Goal: Task Accomplishment & Management: Use online tool/utility

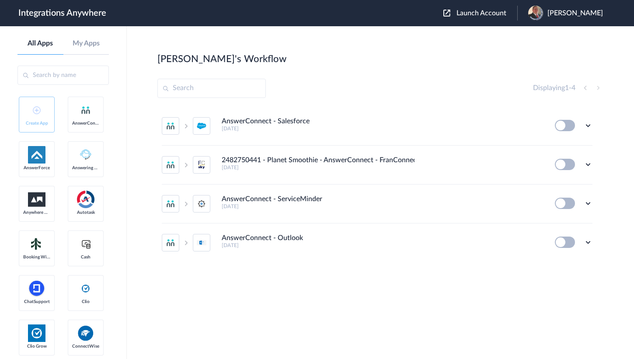
click at [473, 11] on span "Launch Account" at bounding box center [481, 13] width 50 height 7
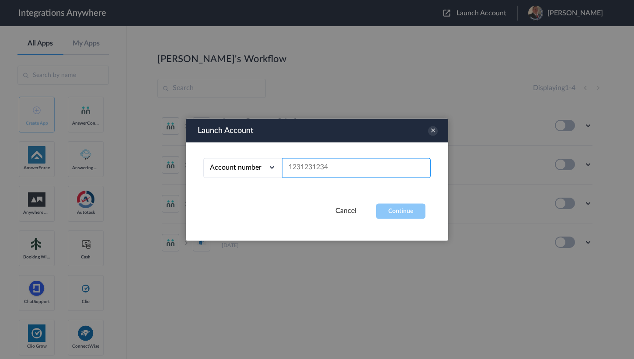
click at [319, 175] on input "text" at bounding box center [356, 168] width 149 height 20
paste input "9199752274"
type input "9199752274"
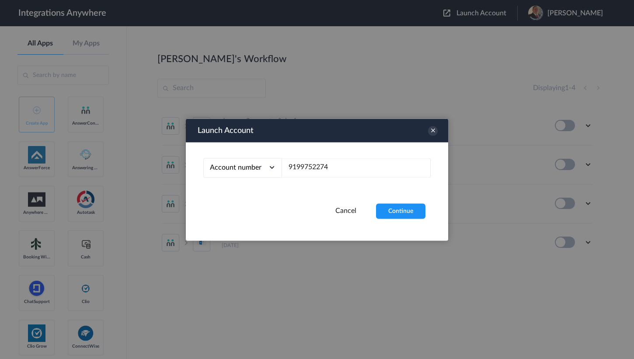
click at [386, 198] on div "Account number Account number Email address 9199752274" at bounding box center [317, 172] width 262 height 61
click at [397, 211] on button "Continue" at bounding box center [400, 210] width 49 height 15
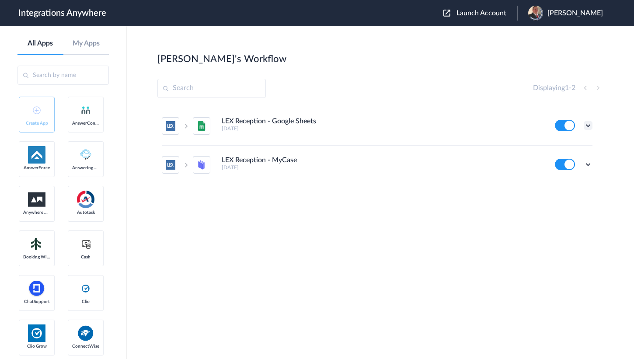
click at [589, 129] on icon at bounding box center [588, 125] width 9 height 9
click at [564, 163] on link "Task history" at bounding box center [563, 162] width 42 height 6
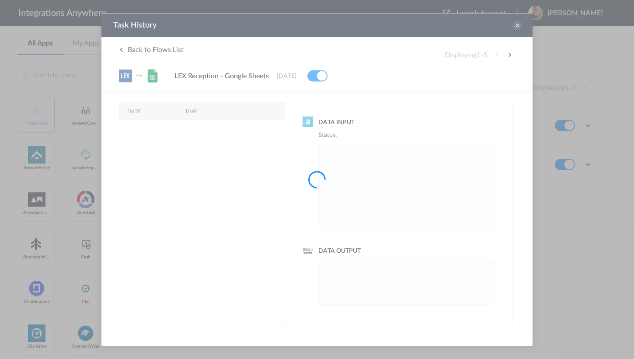
click at [514, 22] on div at bounding box center [317, 179] width 634 height 359
click at [516, 29] on div at bounding box center [317, 179] width 634 height 359
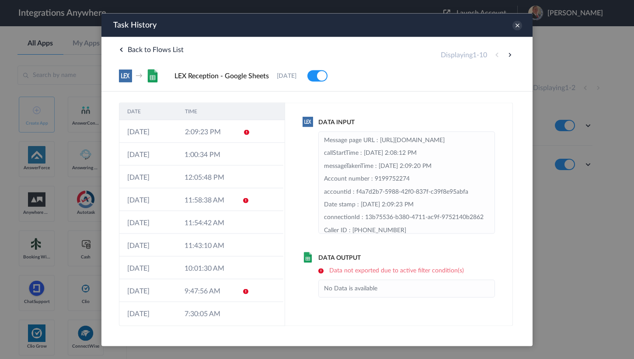
click at [516, 27] on icon at bounding box center [517, 26] width 10 height 10
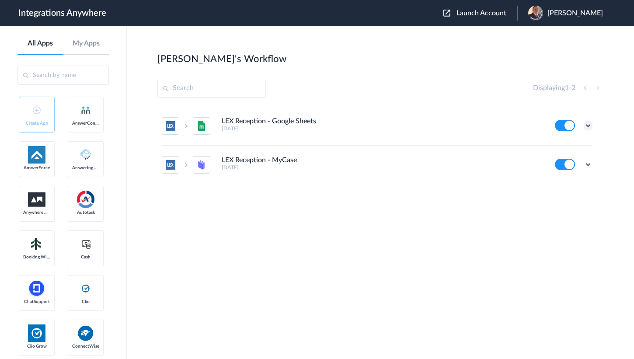
click at [586, 122] on icon at bounding box center [588, 125] width 9 height 9
click at [566, 144] on li "Edit" at bounding box center [564, 146] width 57 height 16
click at [590, 123] on icon at bounding box center [588, 125] width 9 height 9
click at [568, 158] on li "Task history" at bounding box center [564, 162] width 57 height 16
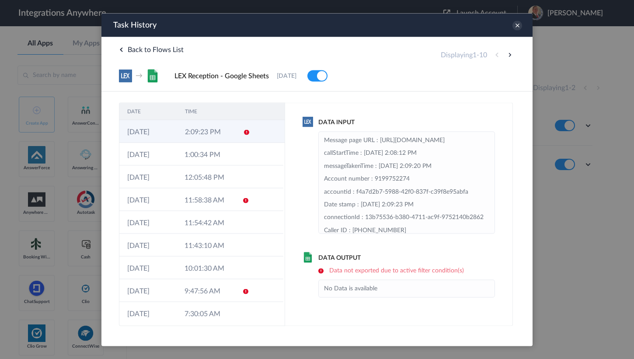
click at [193, 140] on td "2:09:23 PM" at bounding box center [206, 131] width 58 height 23
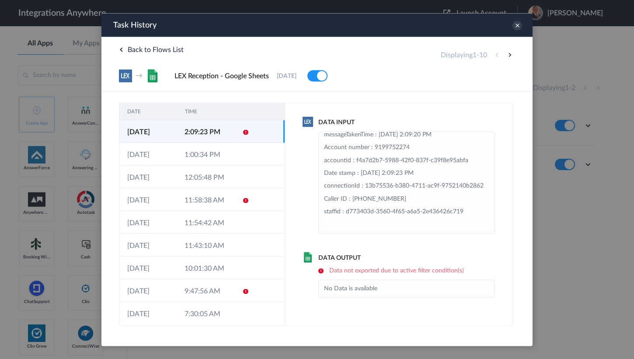
scroll to position [70, 0]
click at [219, 160] on td "1:00:34 PM" at bounding box center [205, 154] width 57 height 23
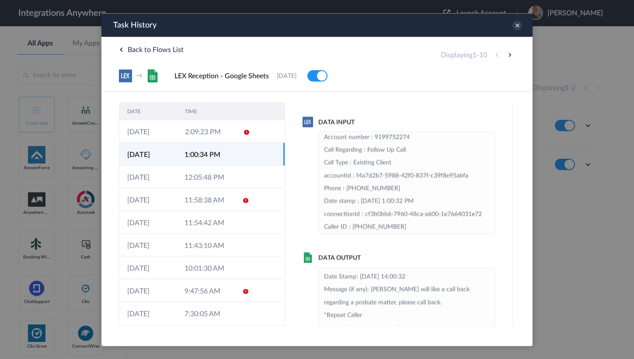
scroll to position [0, 0]
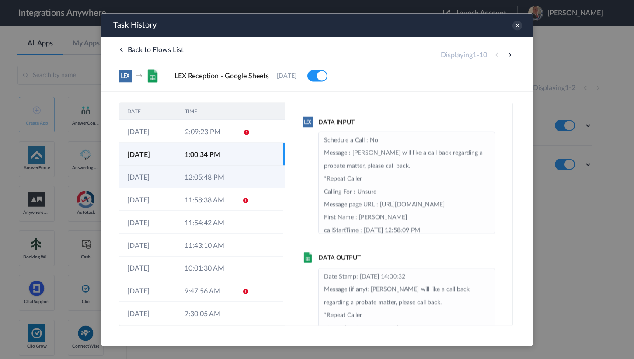
click at [195, 173] on td "12:05:48 PM" at bounding box center [205, 176] width 57 height 23
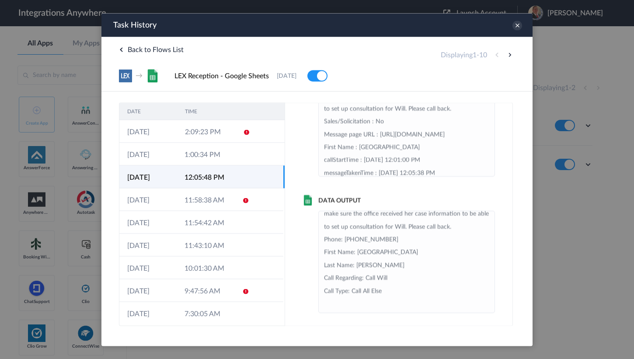
scroll to position [59, 0]
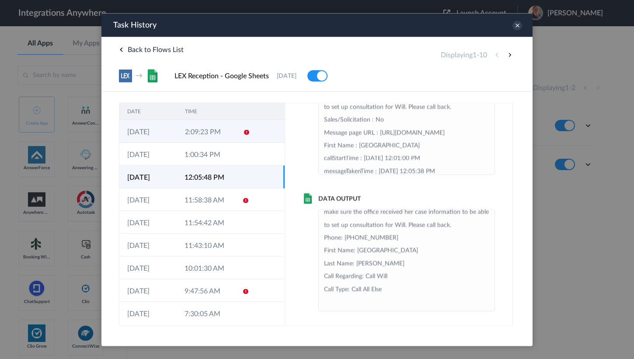
click at [203, 132] on td "2:09:23 PM" at bounding box center [206, 131] width 58 height 23
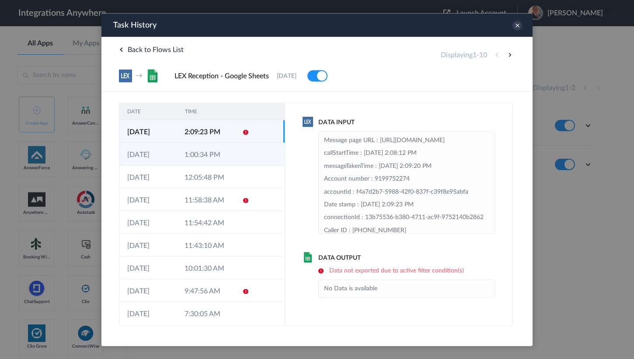
click at [200, 152] on td "1:00:34 PM" at bounding box center [205, 154] width 57 height 23
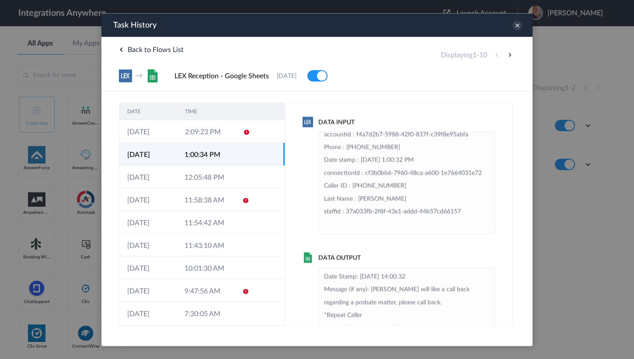
click at [365, 285] on li "Date Stamp: 2025-09-19 14:00:32 Message (if any): Dwight will like a call back …" at bounding box center [406, 334] width 165 height 129
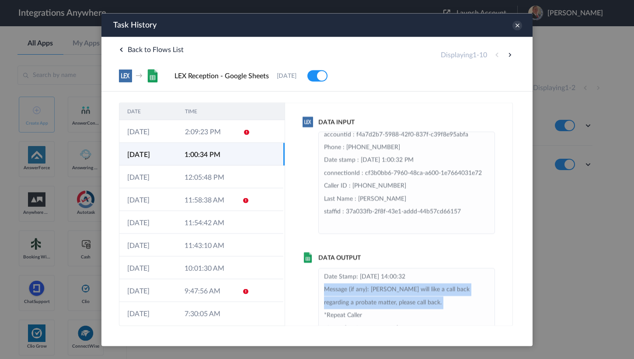
click at [365, 285] on li "Date Stamp: 2025-09-19 14:00:32 Message (if any): Dwight will like a call back …" at bounding box center [406, 334] width 165 height 129
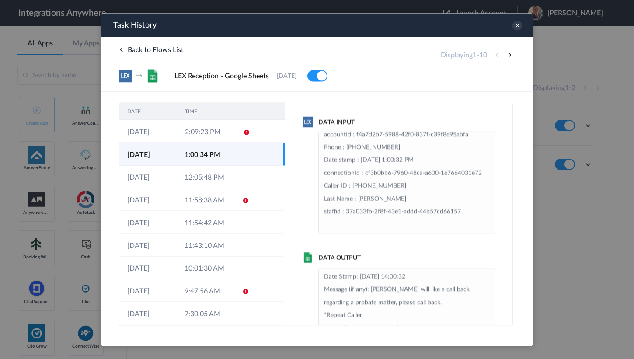
click at [359, 269] on ul "Date Stamp: 2025-09-19 14:00:32 Message (if any): Dwight will like a call back …" at bounding box center [406, 319] width 177 height 102
click at [360, 275] on li "Date Stamp: 2025-09-19 14:00:32 Message (if any): Dwight will like a call back …" at bounding box center [406, 334] width 165 height 129
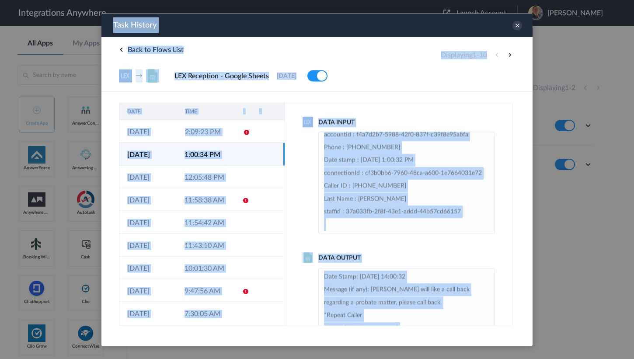
click at [362, 275] on li "Date Stamp: 2025-09-19 14:00:32 Message (if any): Dwight will like a call back …" at bounding box center [406, 334] width 165 height 129
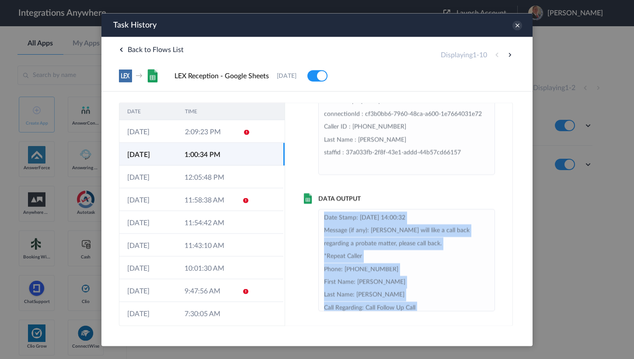
scroll to position [31, 0]
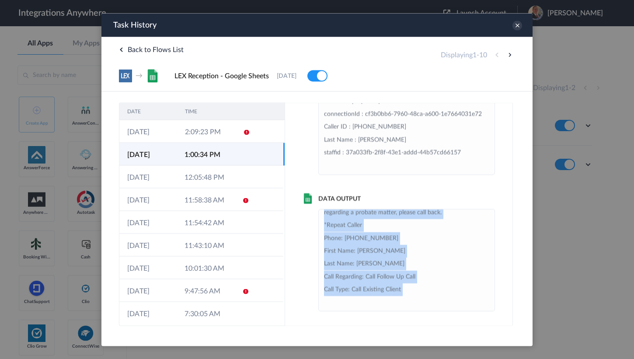
drag, startPoint x: 322, startPoint y: 275, endPoint x: 450, endPoint y: 354, distance: 150.3
click at [450, 326] on html "Task History The system encountered four errors. Check More x Back to Flows Lis…" at bounding box center [316, 169] width 431 height 313
copy li "Date Stamp: 2025-09-19 14:00:32 Message (if any): Dwight will like a call back …"
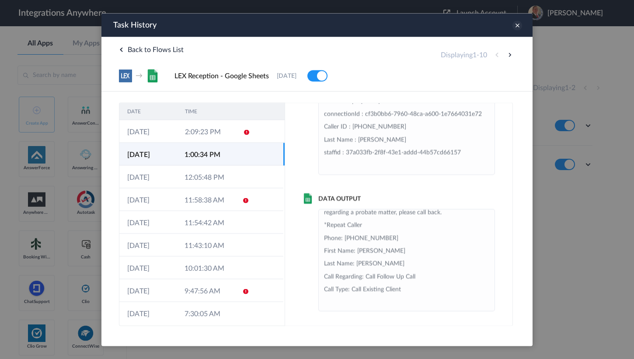
click at [521, 25] on icon at bounding box center [517, 26] width 10 height 10
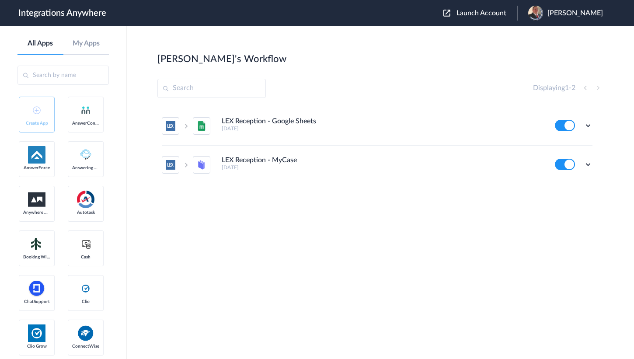
click at [364, 76] on section "Jay's Workflow Create Displaying 1 - 2 LEX Reception - Google Sheets 4 months a…" at bounding box center [380, 218] width 446 height 333
click at [591, 124] on icon at bounding box center [588, 125] width 9 height 9
click at [561, 162] on link "Task history" at bounding box center [563, 162] width 42 height 6
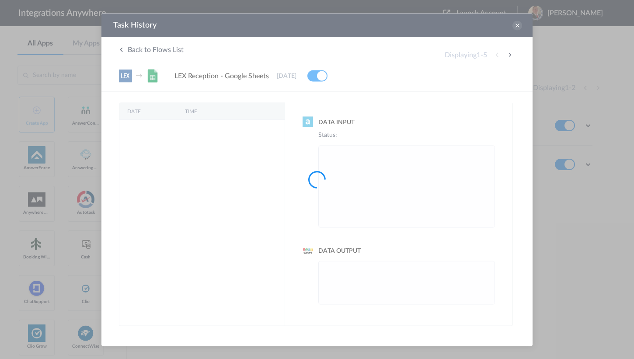
scroll to position [0, 0]
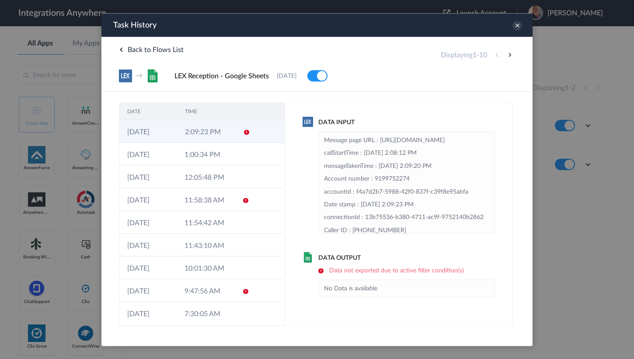
click at [191, 139] on td "2:09:23 PM" at bounding box center [206, 131] width 58 height 23
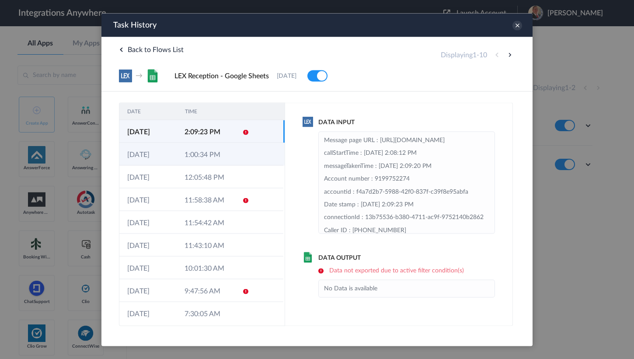
click at [191, 144] on td "1:00:34 PM" at bounding box center [205, 154] width 57 height 23
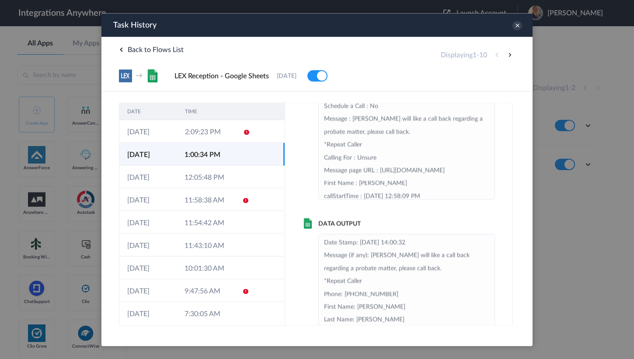
scroll to position [59, 0]
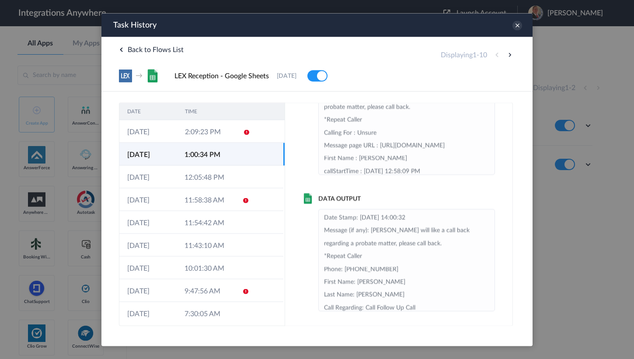
click at [202, 157] on td "1:00:34 PM" at bounding box center [205, 154] width 57 height 23
click at [195, 174] on td "12:05:48 PM" at bounding box center [205, 176] width 57 height 23
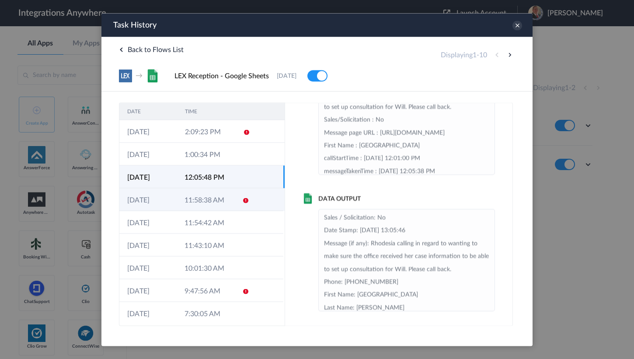
click at [217, 200] on td "11:58:38 AM" at bounding box center [205, 199] width 57 height 23
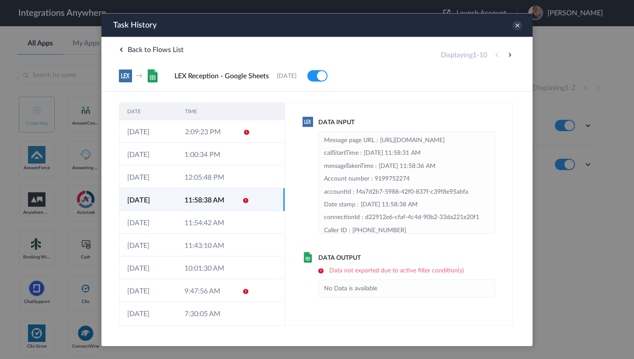
scroll to position [0, 0]
click at [196, 223] on td "11:54:42 AM" at bounding box center [205, 222] width 57 height 23
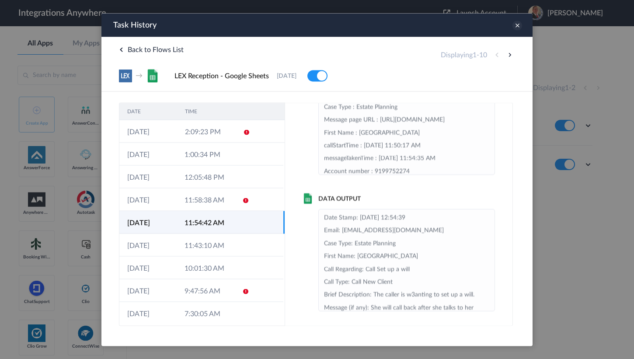
click at [519, 24] on icon at bounding box center [517, 26] width 10 height 10
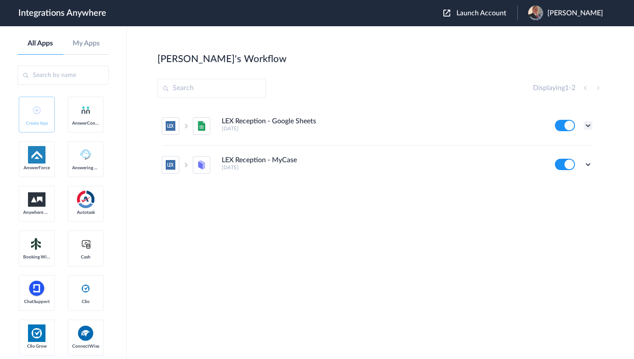
click at [589, 126] on icon at bounding box center [588, 125] width 9 height 9
click at [564, 145] on li "Edit" at bounding box center [564, 146] width 57 height 16
click at [587, 122] on icon at bounding box center [588, 125] width 9 height 9
click at [568, 163] on link "Task history" at bounding box center [563, 162] width 42 height 6
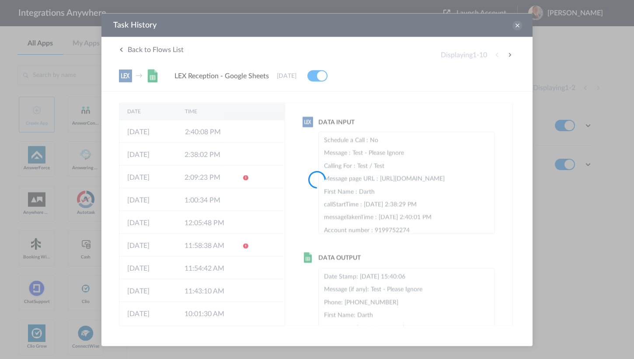
click at [518, 25] on icon at bounding box center [517, 26] width 10 height 10
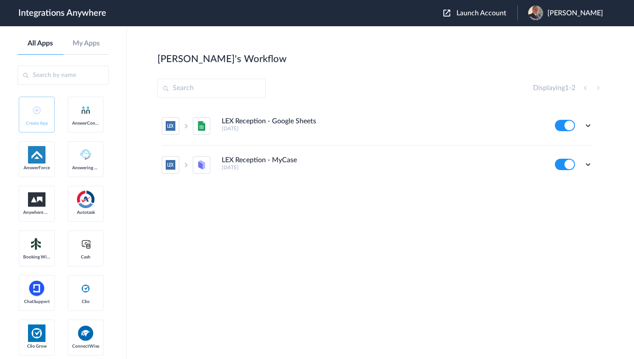
click at [306, 64] on div "Jay's Workflow Create" at bounding box center [380, 58] width 446 height 12
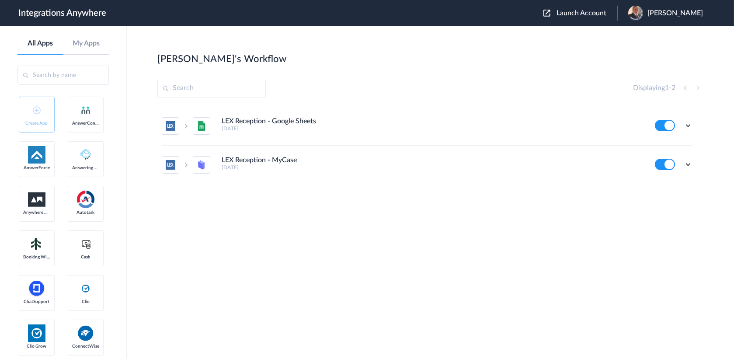
drag, startPoint x: 209, startPoint y: 118, endPoint x: 423, endPoint y: 126, distance: 213.5
click at [423, 126] on li "LEX Reception - Google Sheets 4 months ago Edit Task history Delete" at bounding box center [427, 126] width 531 height 39
click at [633, 126] on div "Edit Task history Delete" at bounding box center [674, 125] width 38 height 11
click at [633, 126] on icon at bounding box center [688, 125] width 9 height 9
click at [633, 165] on li "Task history" at bounding box center [664, 162] width 57 height 16
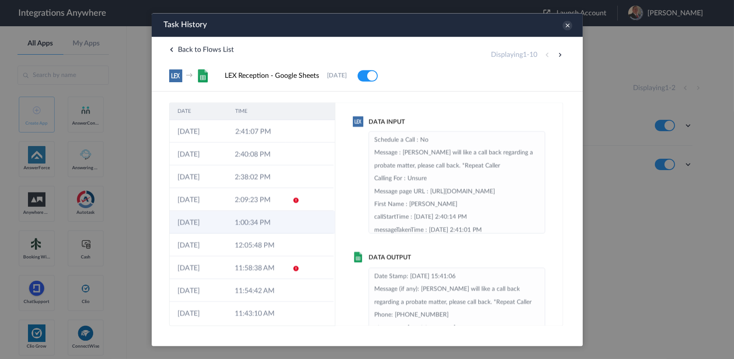
click at [256, 226] on td "1:00:34 PM" at bounding box center [254, 222] width 57 height 23
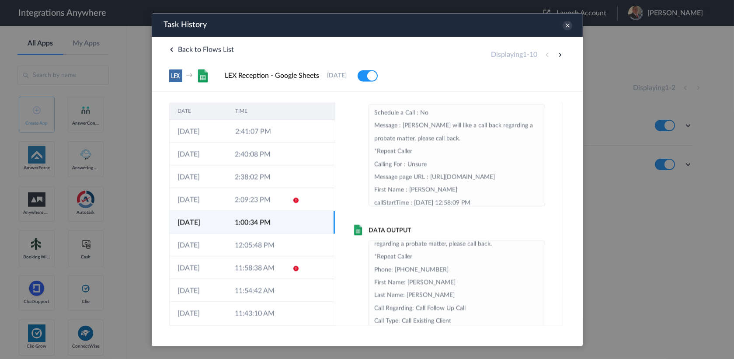
scroll to position [39, 0]
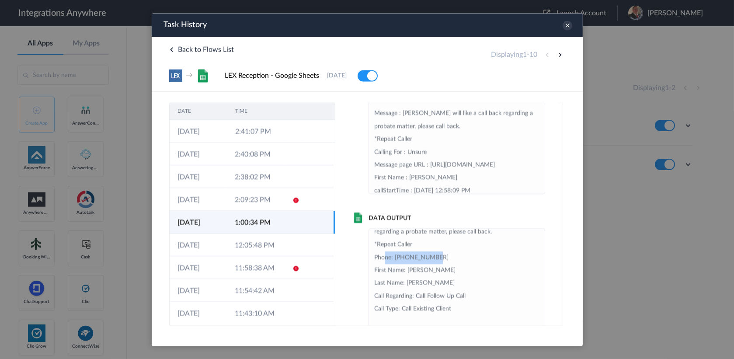
drag, startPoint x: 383, startPoint y: 253, endPoint x: 480, endPoint y: 257, distance: 97.6
click at [480, 257] on li "Date Stamp: 2025-09-19 14:00:32 Message (if any): Dwight will like a call back …" at bounding box center [456, 264] width 165 height 129
click at [258, 128] on td "2:41:07 PM" at bounding box center [256, 131] width 58 height 23
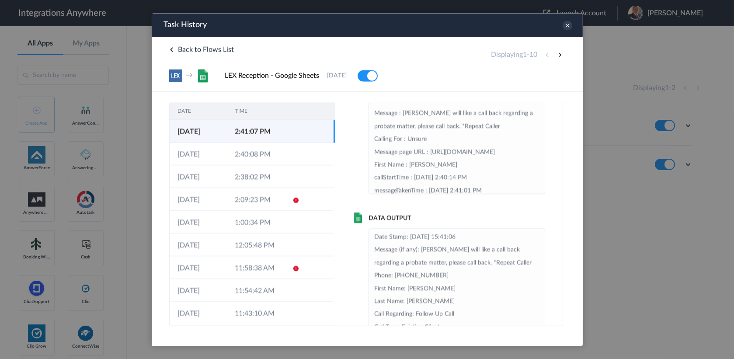
click at [404, 280] on li "Date Stamp: 2025-09-19 15:41:06 Message (if any): Dwight will like a call back …" at bounding box center [456, 289] width 165 height 116
click at [250, 156] on td "2:40:08 PM" at bounding box center [254, 154] width 57 height 23
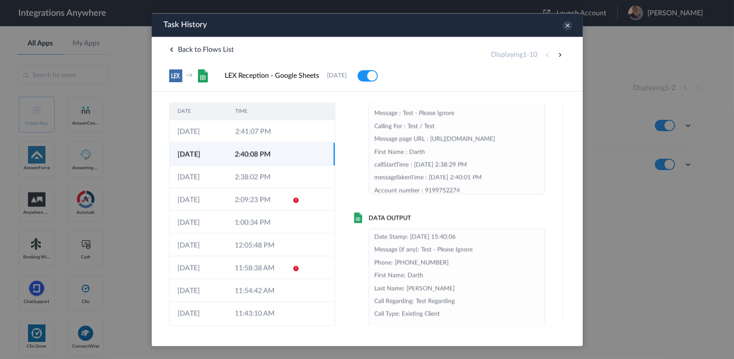
click at [413, 263] on li "Date Stamp: 2025-09-19 15:40:06 Message (if any): Test - Please Ignore Phone: 5…" at bounding box center [456, 282] width 165 height 103
click at [251, 157] on td "2:40:08 PM" at bounding box center [254, 154] width 57 height 23
click at [252, 177] on td "2:38:02 PM" at bounding box center [254, 176] width 57 height 23
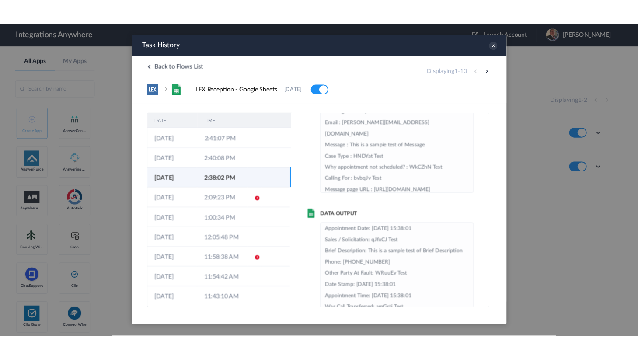
scroll to position [79, 0]
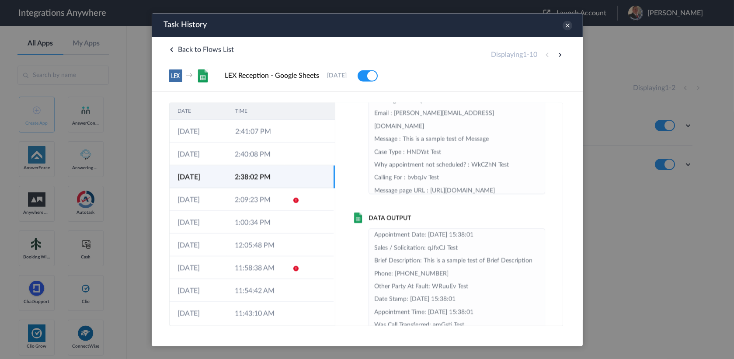
click at [409, 268] on li "Booking ID: TCQtzW Test Email: anton@test.com Case Type: HNDYat Test Why appoin…" at bounding box center [456, 319] width 165 height 334
click at [570, 25] on icon at bounding box center [567, 26] width 10 height 10
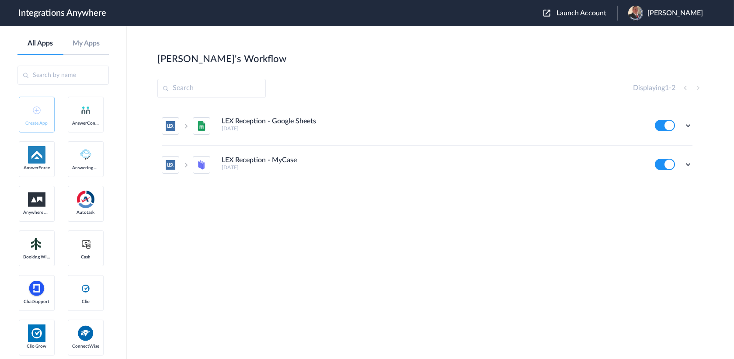
click at [483, 50] on main "Jay's Workflow Create Displaying 1 - 2 LEX Reception - Google Sheets 4 months a…" at bounding box center [430, 192] width 607 height 333
click at [405, 59] on div "Jay's Workflow Create" at bounding box center [430, 58] width 546 height 12
click at [396, 85] on div "Displaying 1 - 2" at bounding box center [430, 88] width 546 height 19
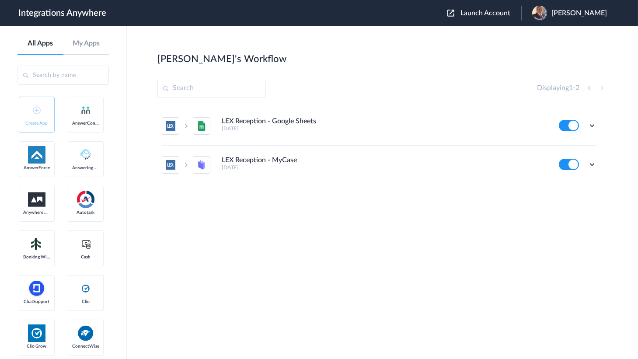
click at [407, 44] on main "Jay's Workflow Create Displaying 1 - 2 LEX Reception - Google Sheets 4 months a…" at bounding box center [382, 192] width 511 height 333
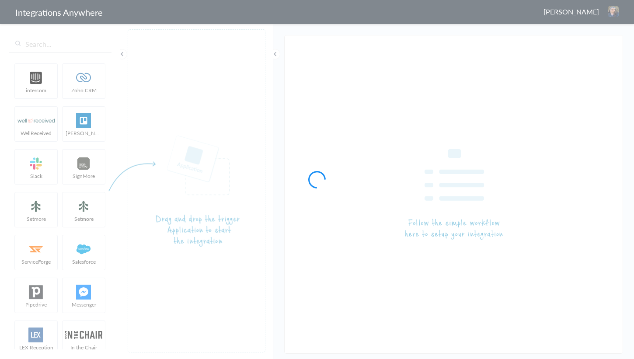
type input "LEX Reception - Google Sheets"
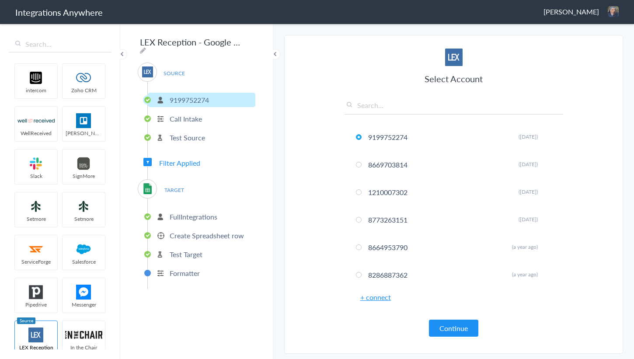
click at [184, 95] on p "9199752274" at bounding box center [189, 100] width 39 height 10
copy p "9199752274"
click at [191, 231] on p "Create Spreadsheet row" at bounding box center [207, 235] width 74 height 10
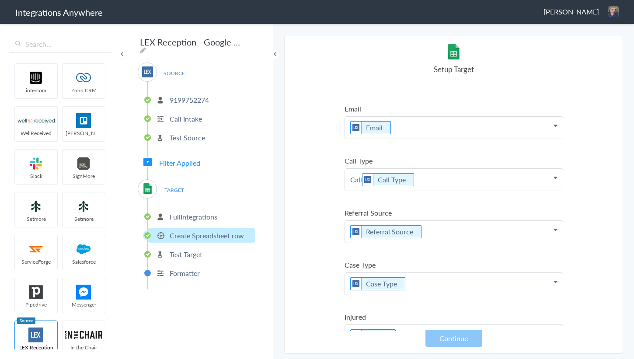
scroll to position [358, 0]
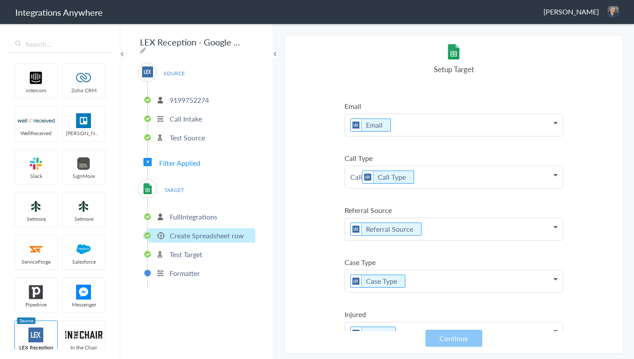
click at [435, 174] on p "Call Call Type" at bounding box center [454, 177] width 218 height 22
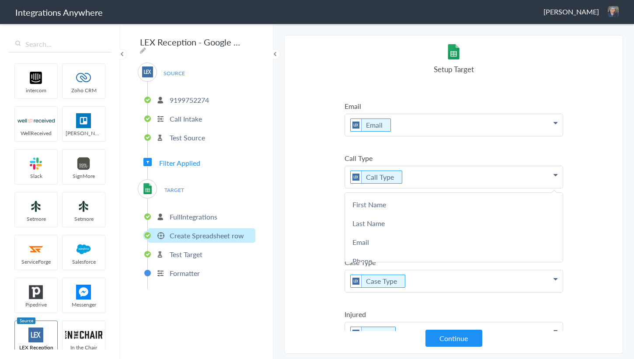
click at [324, 174] on section "Select Account 9199752274 Rename Delete ([DATE]) 8669703814 Rename Delete ([DAT…" at bounding box center [453, 194] width 339 height 319
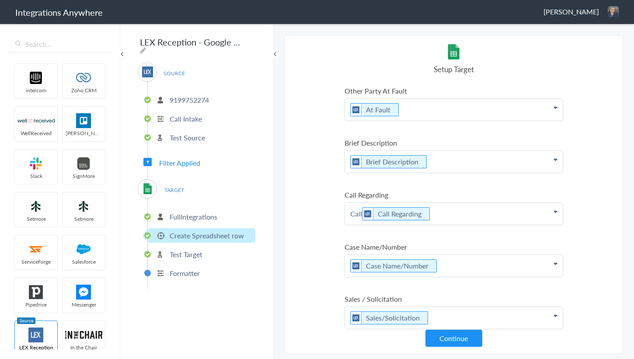
scroll to position [636, 0]
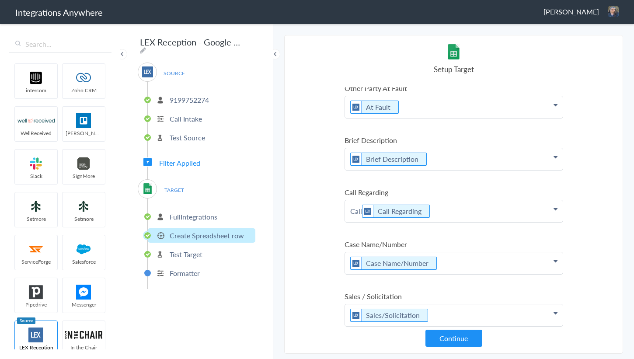
click at [350, 207] on p "Call Call Regarding" at bounding box center [454, 211] width 218 height 22
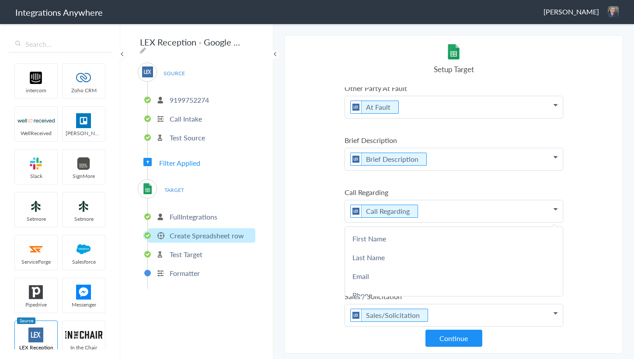
click at [309, 202] on section "Select Account 9199752274 Rename Delete ([DATE]) 8669703814 Rename Delete ([DAT…" at bounding box center [453, 194] width 339 height 319
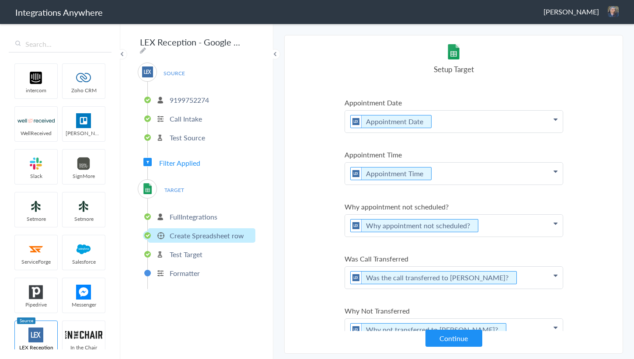
scroll to position [1105, 0]
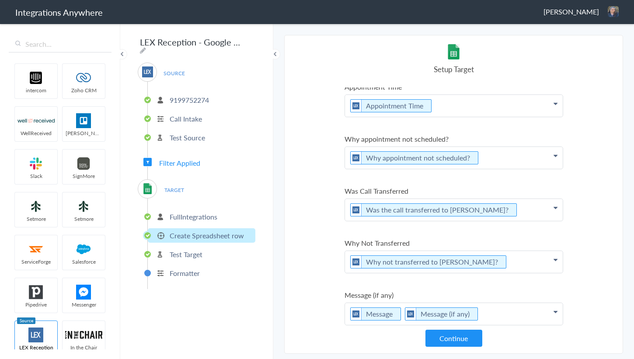
click at [447, 355] on main "The system encountered four errors. Check More Trigger Connect Action Setup Tes…" at bounding box center [453, 191] width 361 height 336
click at [455, 338] on button "Continue" at bounding box center [453, 338] width 57 height 17
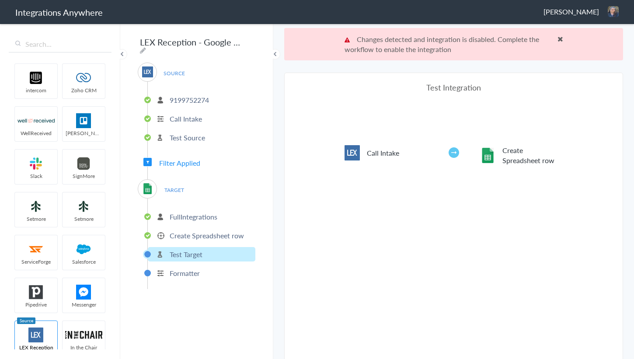
scroll to position [32, 0]
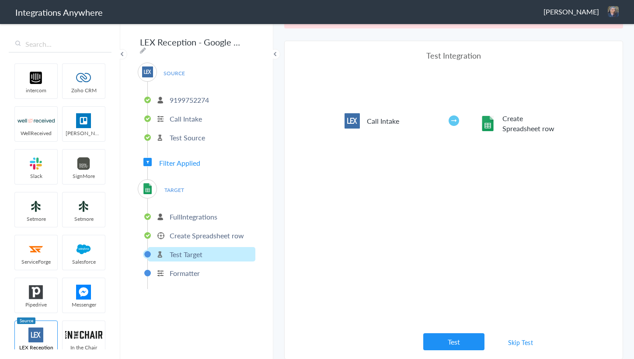
click at [518, 339] on link "Skip Test" at bounding box center [520, 342] width 46 height 16
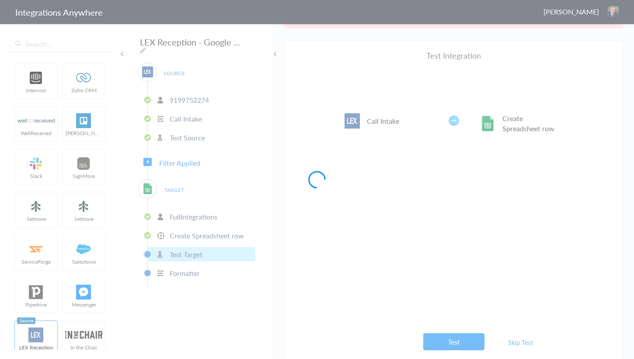
scroll to position [0, 0]
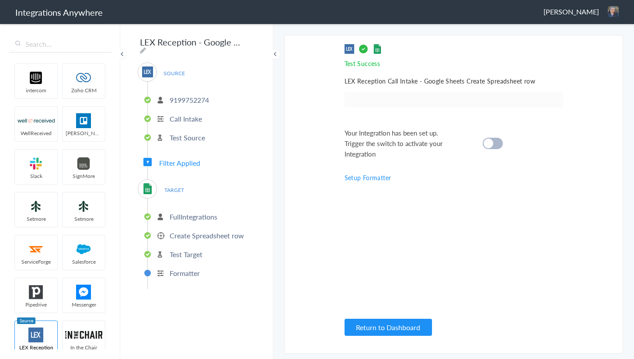
click at [493, 147] on div at bounding box center [493, 143] width 20 height 11
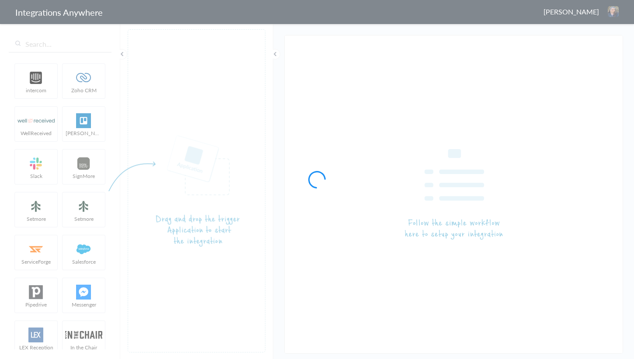
type input "LEX Reception - Google Sheets"
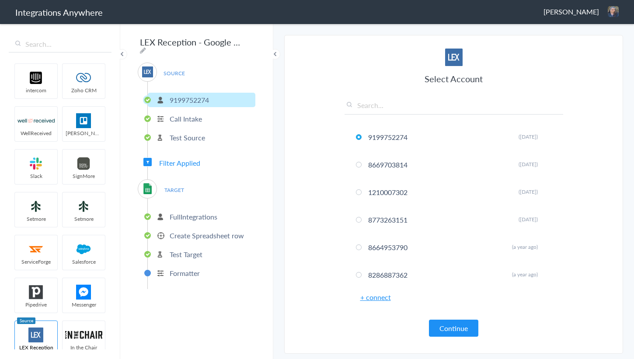
click at [186, 270] on p "Formatter" at bounding box center [185, 273] width 30 height 10
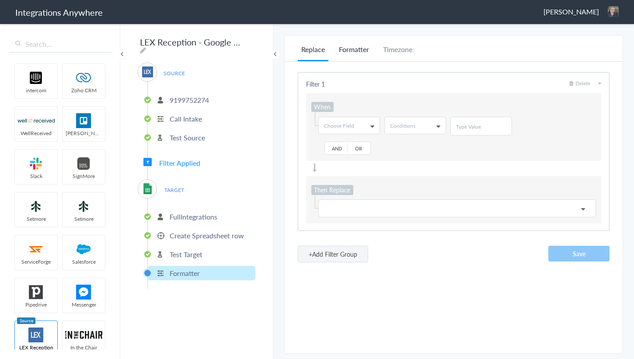
click at [353, 52] on li "Formatter" at bounding box center [353, 52] width 37 height 17
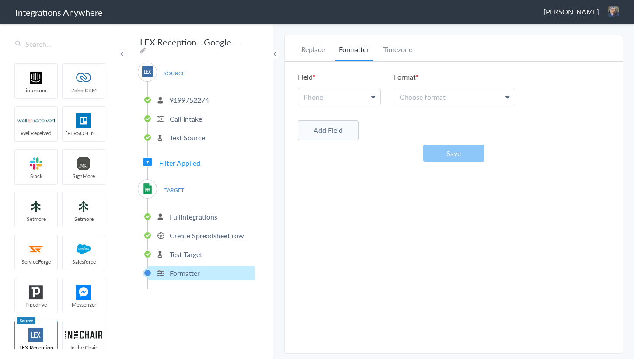
click at [348, 88] on link "Phone" at bounding box center [339, 96] width 82 height 17
drag, startPoint x: 320, startPoint y: 136, endPoint x: 335, endPoint y: 133, distance: 15.1
click at [320, 136] on link "Phone" at bounding box center [338, 136] width 81 height 19
click at [435, 98] on span "Choose format" at bounding box center [423, 97] width 46 height 10
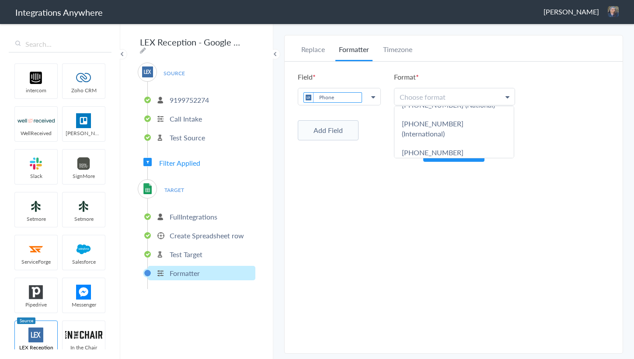
scroll to position [62, 0]
click at [421, 160] on link "5032134639" at bounding box center [453, 169] width 119 height 19
click at [441, 148] on button "Save" at bounding box center [453, 153] width 61 height 17
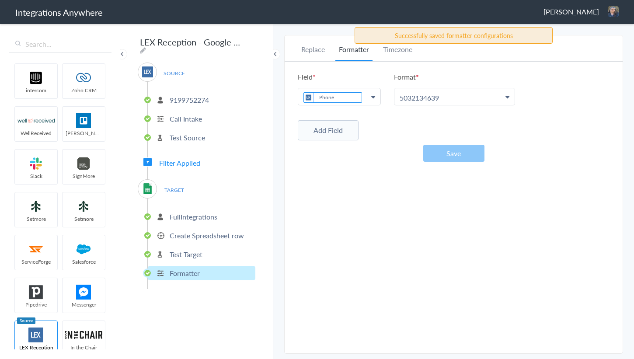
click at [334, 129] on button "Add Field" at bounding box center [328, 130] width 61 height 20
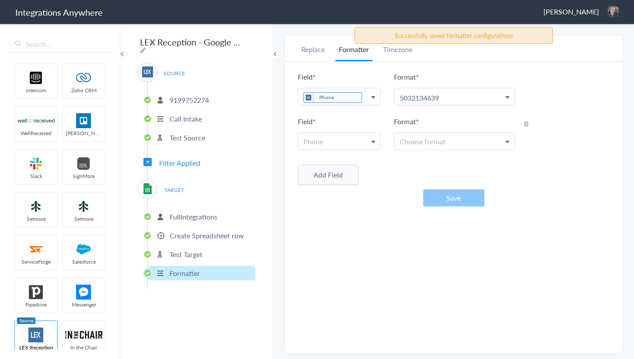
click at [345, 148] on link "Phone" at bounding box center [339, 141] width 82 height 17
click at [348, 147] on link "Phone" at bounding box center [339, 141] width 82 height 17
click at [350, 144] on link "Phone" at bounding box center [339, 141] width 82 height 17
click at [395, 164] on div "Add Field" at bounding box center [454, 174] width 312 height 22
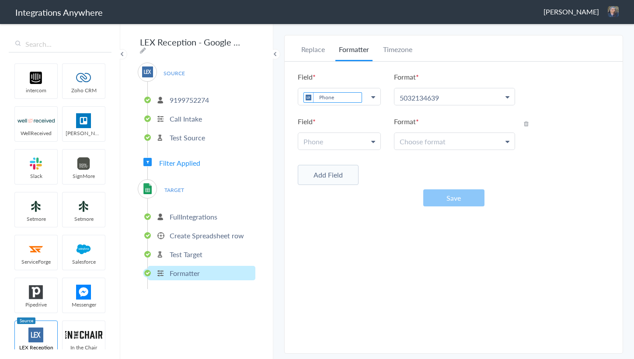
click at [528, 122] on icon at bounding box center [526, 124] width 5 height 6
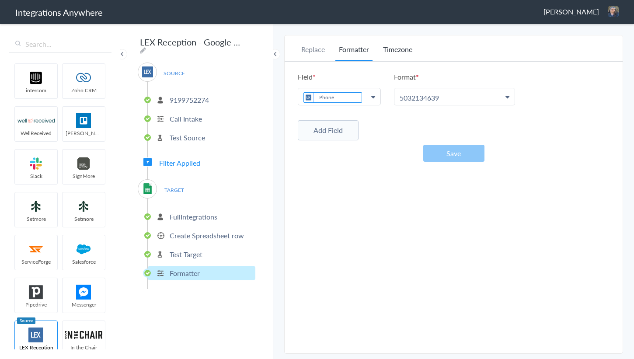
click at [397, 50] on li "Timezone" at bounding box center [397, 52] width 36 height 17
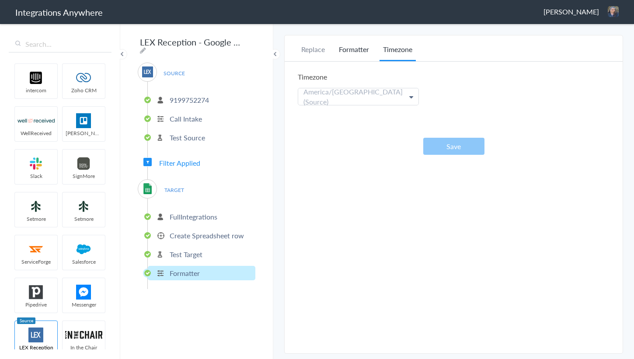
click at [354, 51] on li "Formatter" at bounding box center [353, 52] width 37 height 17
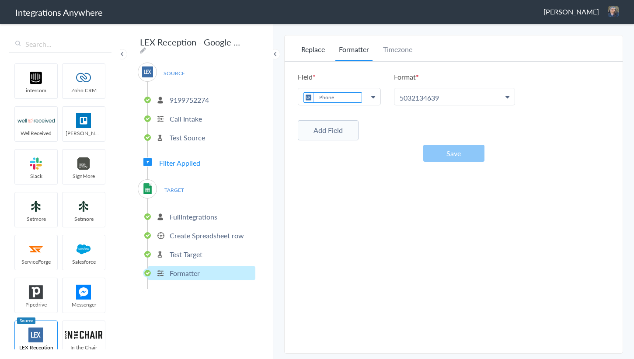
click at [311, 52] on li "Replace" at bounding box center [313, 52] width 31 height 17
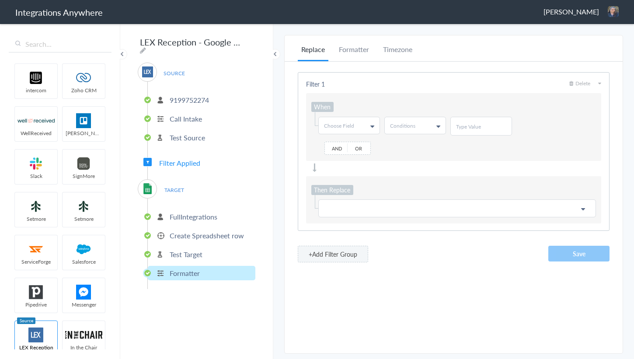
click at [192, 249] on p "Test Target" at bounding box center [186, 254] width 33 height 10
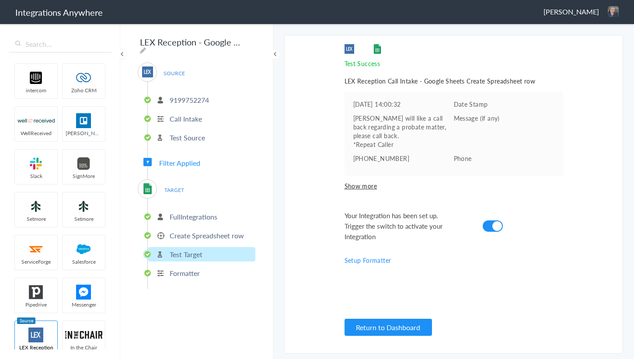
click at [201, 234] on p "Create Spreadsheet row" at bounding box center [207, 235] width 74 height 10
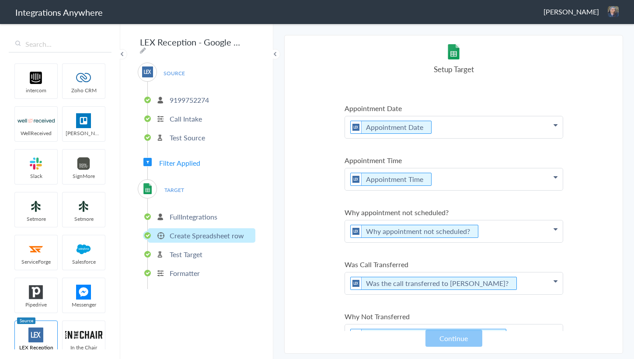
scroll to position [1105, 0]
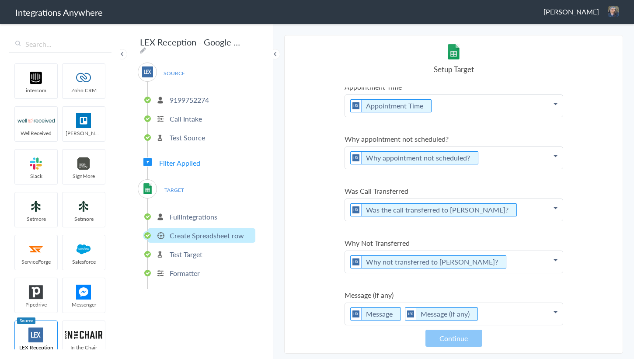
click at [491, 305] on p "Message Message (if any)" at bounding box center [454, 314] width 218 height 22
click at [453, 332] on button "Continue" at bounding box center [453, 338] width 57 height 17
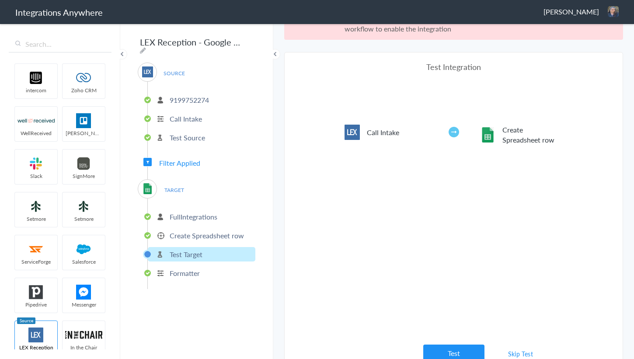
scroll to position [32, 0]
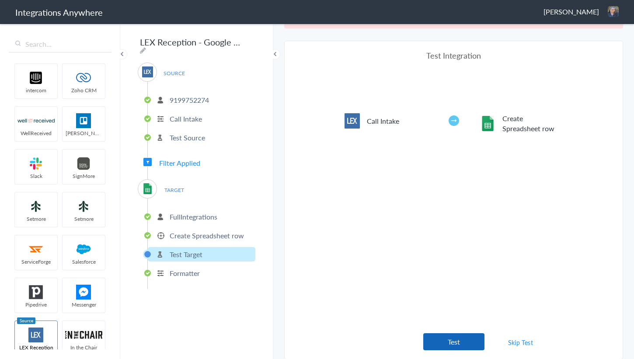
click at [445, 336] on button "Test" at bounding box center [453, 341] width 61 height 17
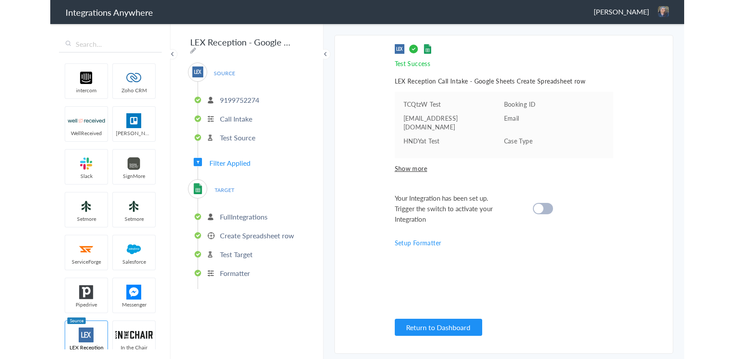
scroll to position [0, 0]
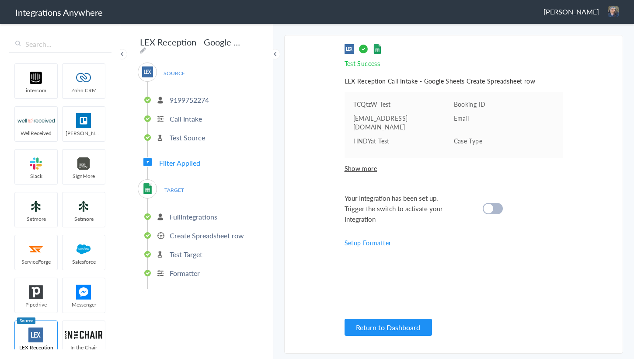
click at [494, 203] on div at bounding box center [493, 208] width 20 height 11
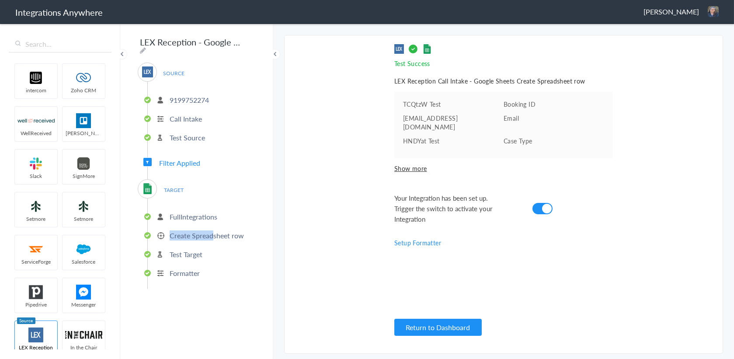
drag, startPoint x: 168, startPoint y: 229, endPoint x: 214, endPoint y: 230, distance: 45.9
click at [214, 230] on li "Create Spreadsheet row" at bounding box center [202, 235] width 108 height 14
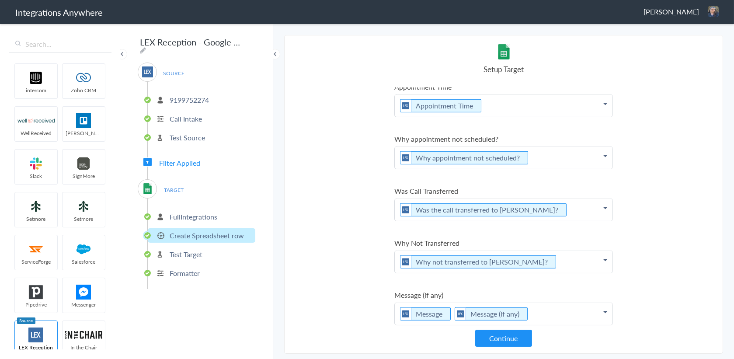
click at [206, 217] on p "FullIntegrations" at bounding box center [194, 217] width 48 height 10
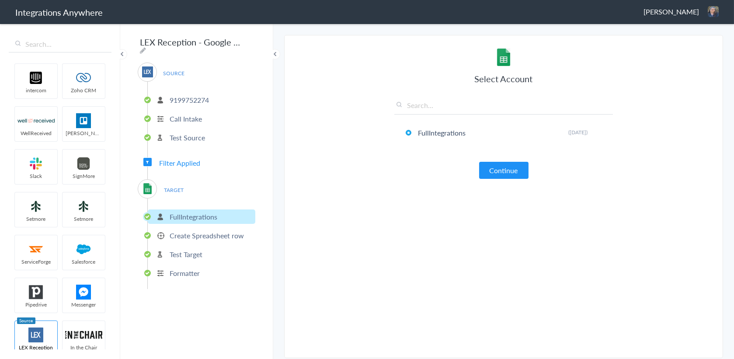
click at [177, 232] on p "Create Spreadsheet row" at bounding box center [207, 235] width 74 height 10
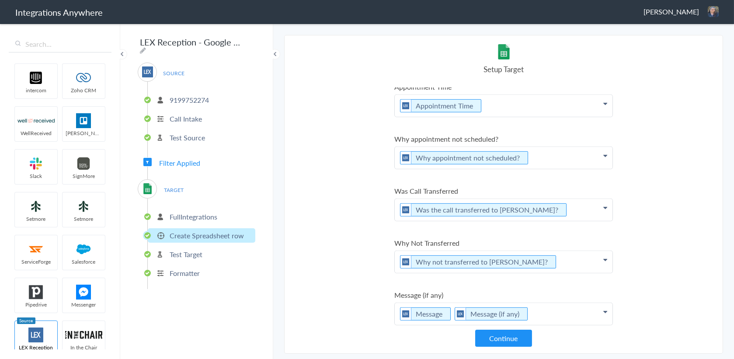
click at [175, 212] on p "FullIntegrations" at bounding box center [194, 217] width 48 height 10
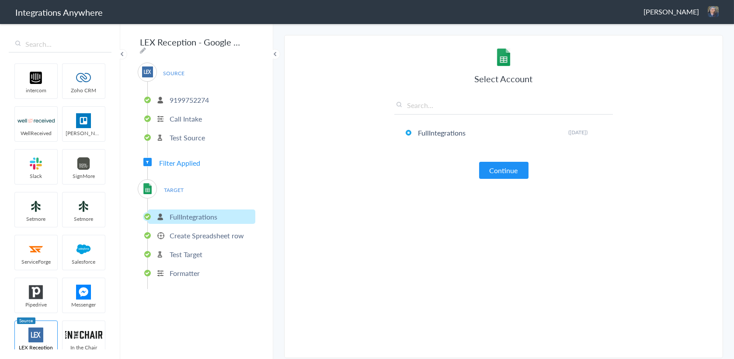
click at [184, 230] on p "Create Spreadsheet row" at bounding box center [207, 235] width 74 height 10
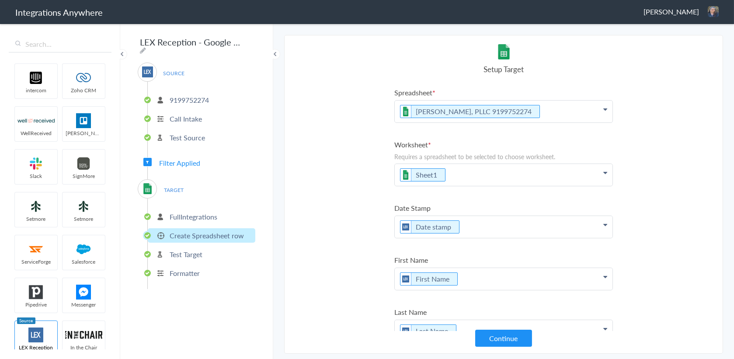
click at [184, 277] on ul "FullIntegrations Create Spreadsheet row Test Target Formatter" at bounding box center [201, 243] width 108 height 90
click at [187, 268] on p "Formatter" at bounding box center [185, 273] width 30 height 10
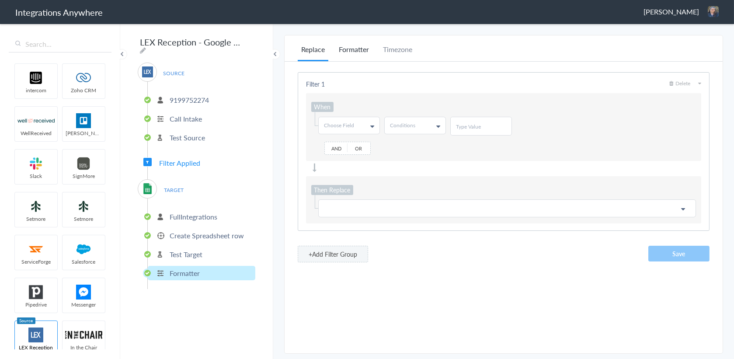
click at [359, 47] on li "Formatter" at bounding box center [353, 52] width 37 height 17
